Goal: Navigation & Orientation: Find specific page/section

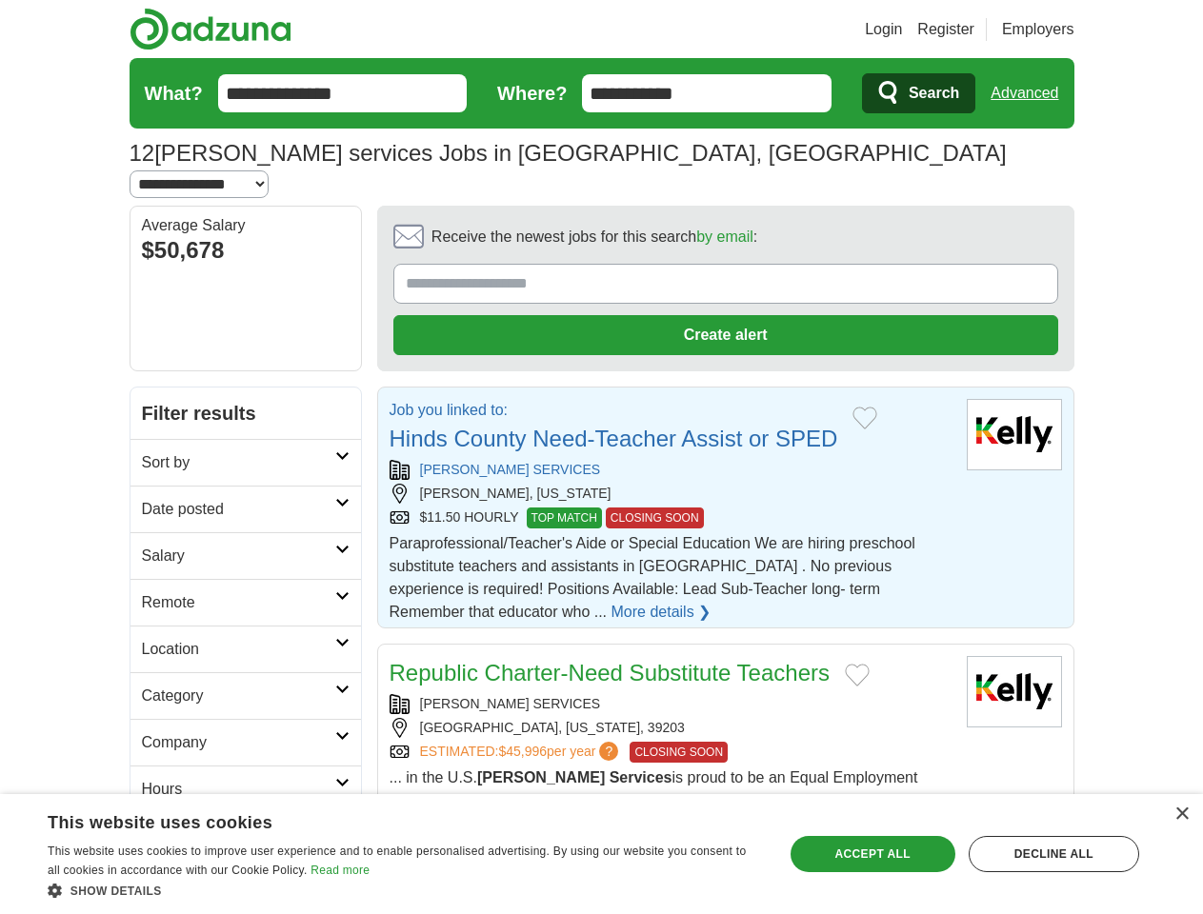
click at [902, 30] on link "Login" at bounding box center [883, 29] width 37 height 23
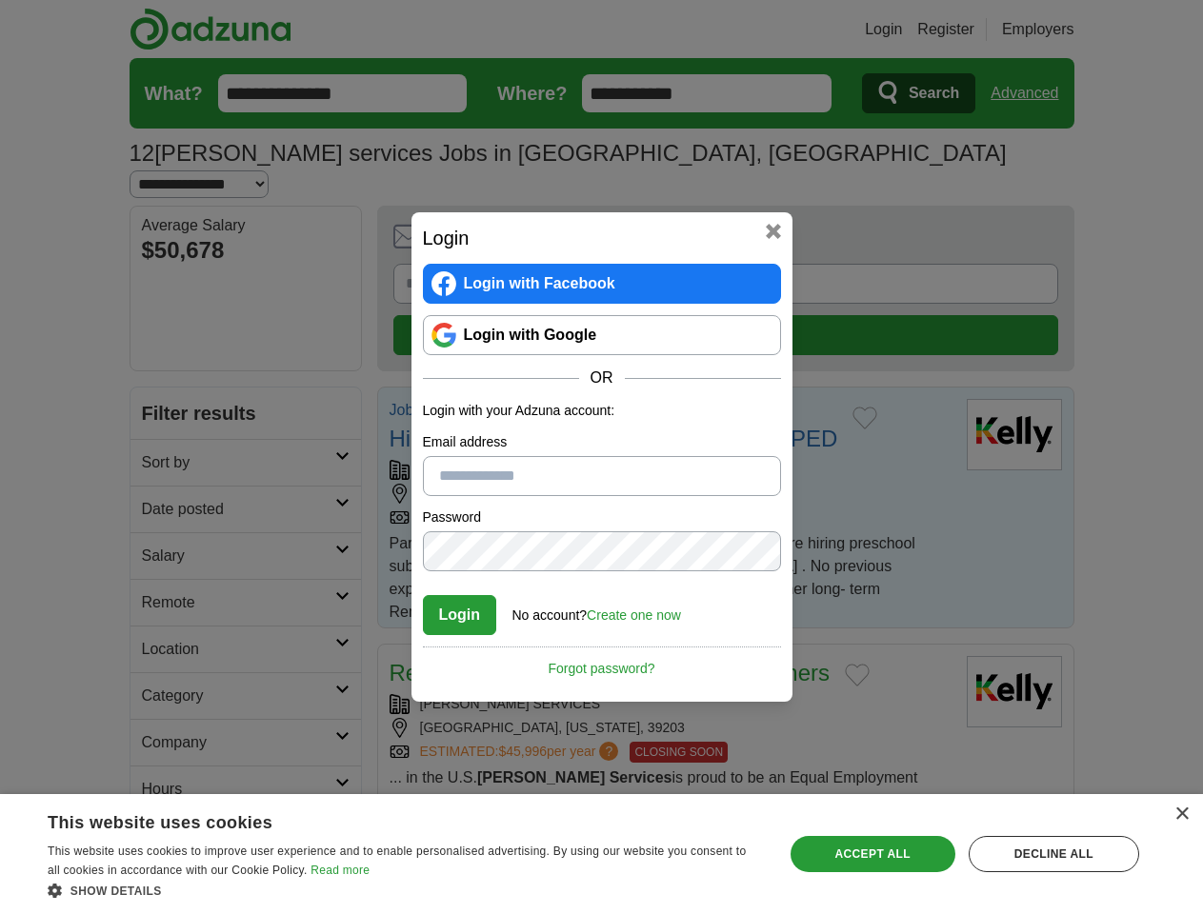
click at [1060, 30] on div "Login Login with Facebook Login with Google OR Login with your Adzuna account: …" at bounding box center [601, 457] width 1203 height 914
click at [1031, 93] on div "Login Login with Facebook Login with Google OR Login with your Adzuna account: …" at bounding box center [601, 457] width 1203 height 914
click at [672, 214] on div "Login Login with Facebook Login with Google OR Login with your Adzuna account: …" at bounding box center [601, 456] width 381 height 489
click at [1113, 215] on div "Login Login with Facebook Login with Google OR Login with your Adzuna account: …" at bounding box center [601, 457] width 1203 height 914
click at [160, 343] on div "Login Login with Facebook Login with Google OR Login with your Adzuna account: …" at bounding box center [601, 457] width 1203 height 914
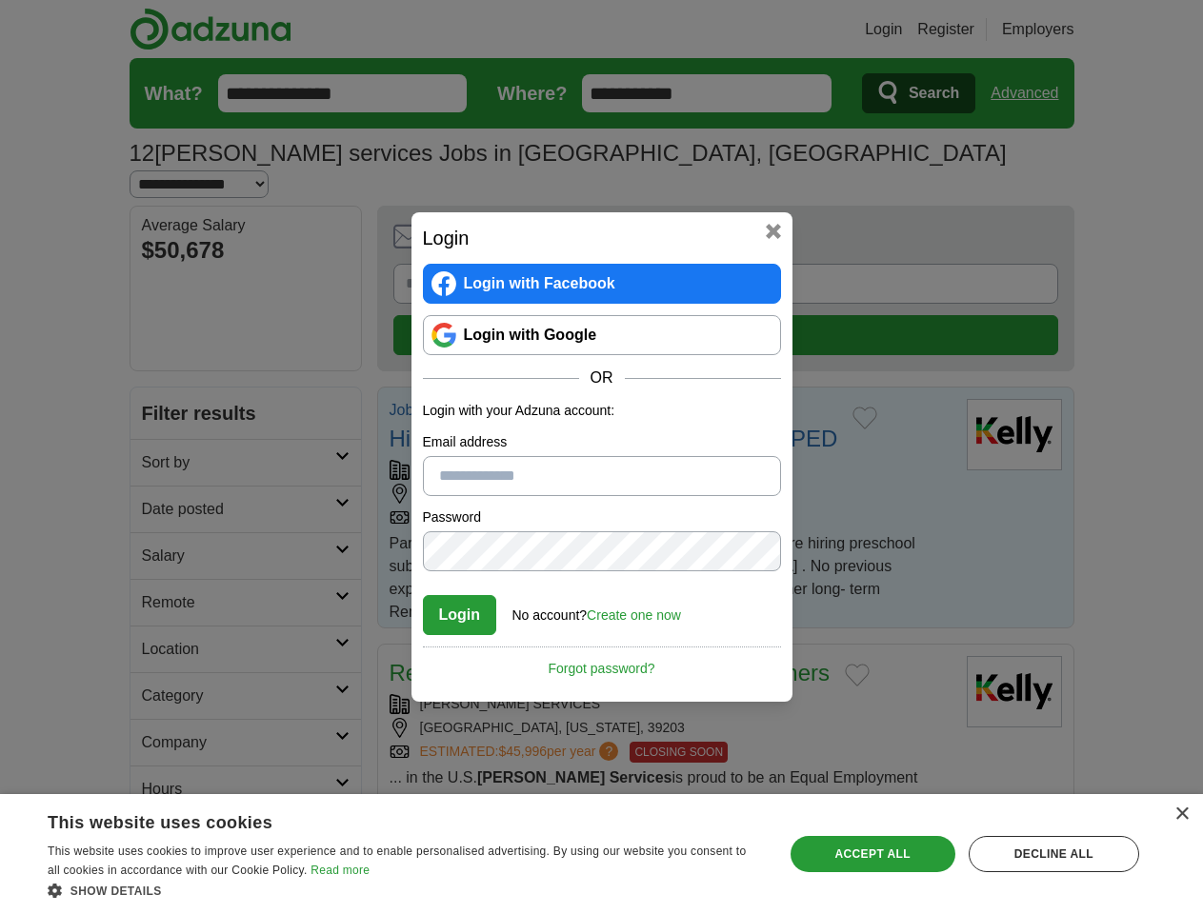
click at [160, 389] on div "Login Login with Facebook Login with Google OR Login with your Adzuna account: …" at bounding box center [601, 457] width 1203 height 914
click at [160, 436] on div "Login Login with Facebook Login with Google OR Login with your Adzuna account: …" at bounding box center [601, 457] width 1203 height 914
